Goal: Task Accomplishment & Management: Complete application form

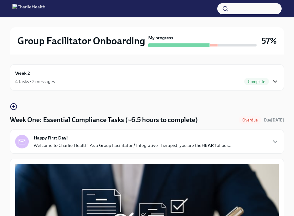
click at [274, 79] on icon "button" at bounding box center [274, 81] width 7 height 7
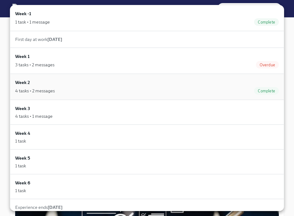
click at [131, 85] on div "Week 2 4 tasks • 2 messages Complete" at bounding box center [146, 86] width 263 height 15
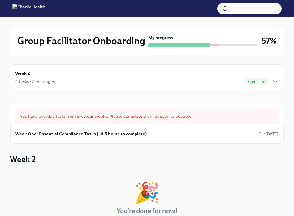
click at [36, 78] on div "4 tasks • 2 messages" at bounding box center [35, 81] width 40 height 6
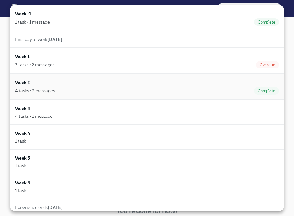
click at [270, 96] on div "Week 2 4 tasks • 2 messages Complete" at bounding box center [147, 87] width 274 height 26
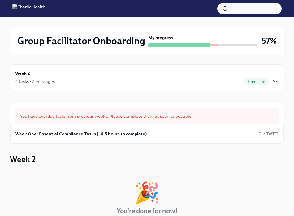
click at [274, 81] on icon "button" at bounding box center [275, 81] width 4 height 2
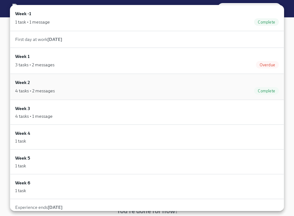
click at [184, 88] on div "4 tasks • 2 messages Complete" at bounding box center [146, 90] width 263 height 7
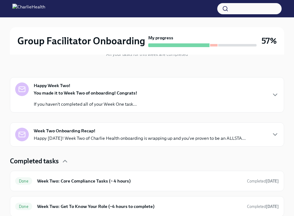
scroll to position [170, 0]
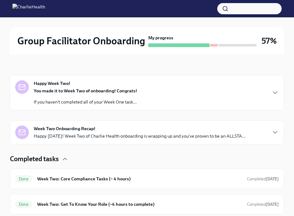
click at [173, 88] on div "Happy Week Two! You made it to Week Two of onboarding! Congrats! If you haven't…" at bounding box center [146, 92] width 263 height 25
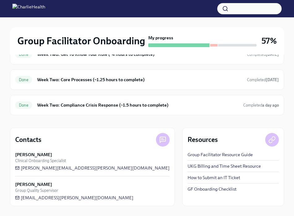
scroll to position [444, 0]
click at [135, 58] on h6 "Week Two: Get To Know Your Role (~4 hours to complete)" at bounding box center [139, 54] width 205 height 7
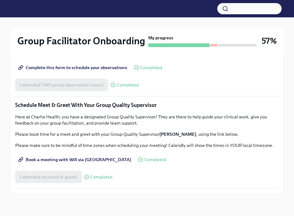
scroll to position [557, 0]
click at [71, 71] on span "Complete this form to schedule your observations" at bounding box center [73, 67] width 108 height 6
